Goal: Navigation & Orientation: Find specific page/section

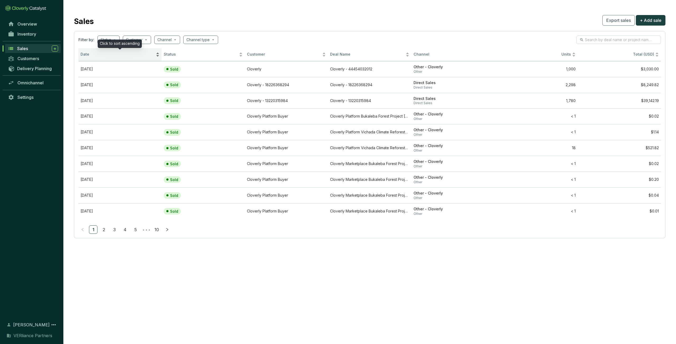
click at [105, 55] on span "Date" at bounding box center [118, 54] width 74 height 5
click at [108, 55] on span "Date" at bounding box center [118, 54] width 74 height 5
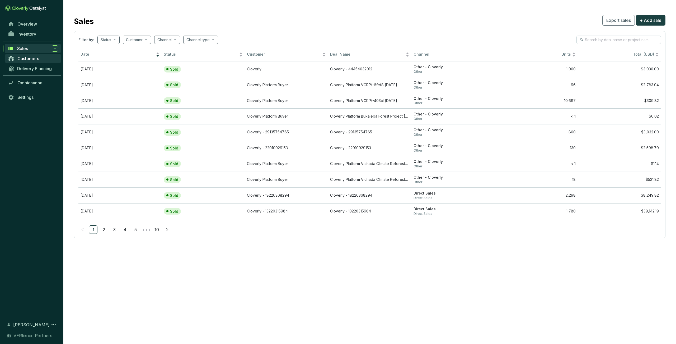
click at [38, 60] on span "Customers" at bounding box center [28, 58] width 22 height 5
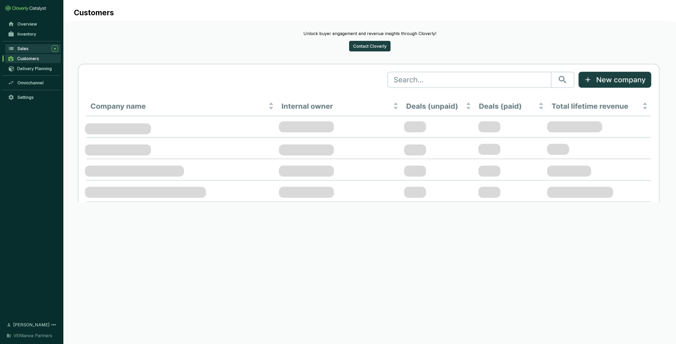
click at [30, 50] on div "Sales" at bounding box center [37, 48] width 41 height 6
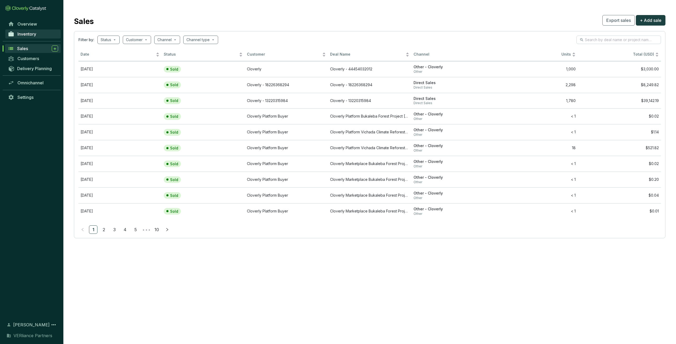
click at [40, 37] on link "Inventory" at bounding box center [32, 34] width 55 height 9
